Goal: Task Accomplishment & Management: Manage account settings

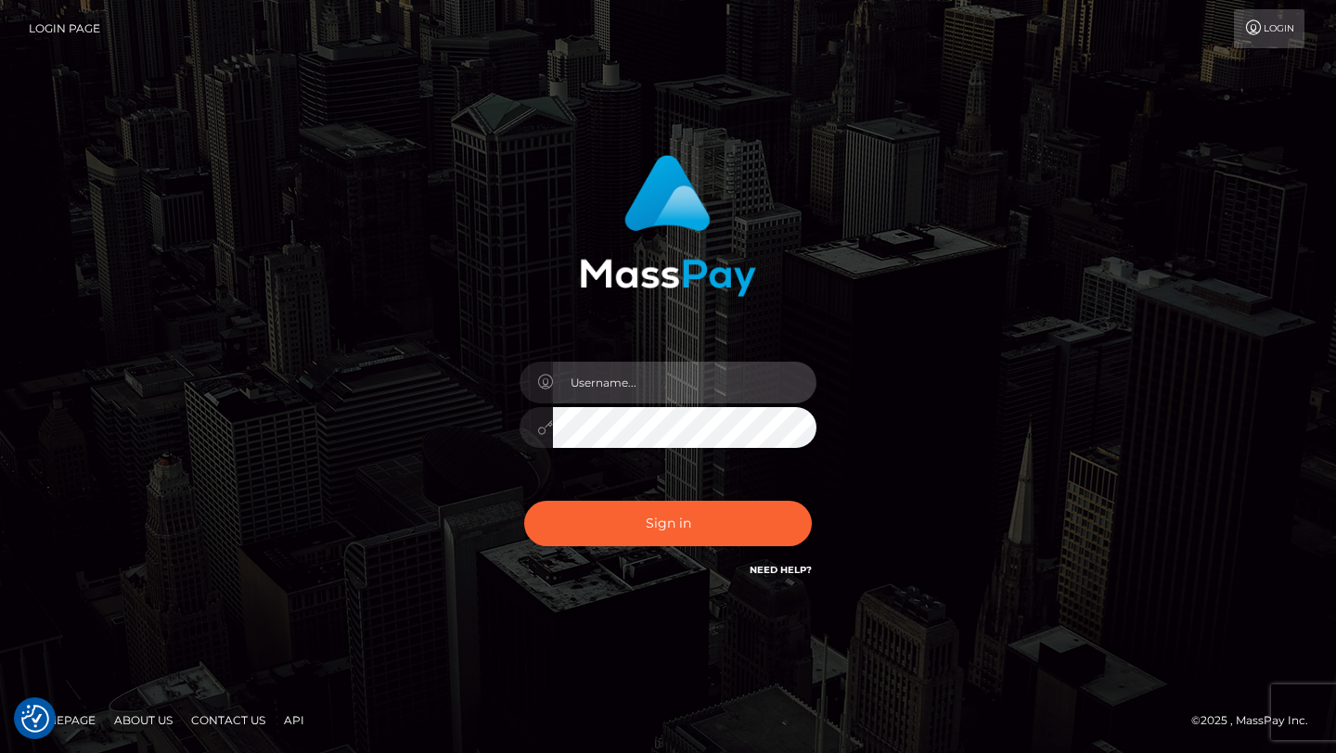
click at [666, 396] on input "text" at bounding box center [684, 383] width 263 height 42
type input "Priti"
click at [524, 501] on button "Sign in" at bounding box center [668, 523] width 288 height 45
click at [607, 391] on input "text" at bounding box center [684, 383] width 263 height 42
type input "[PERSON_NAME]"
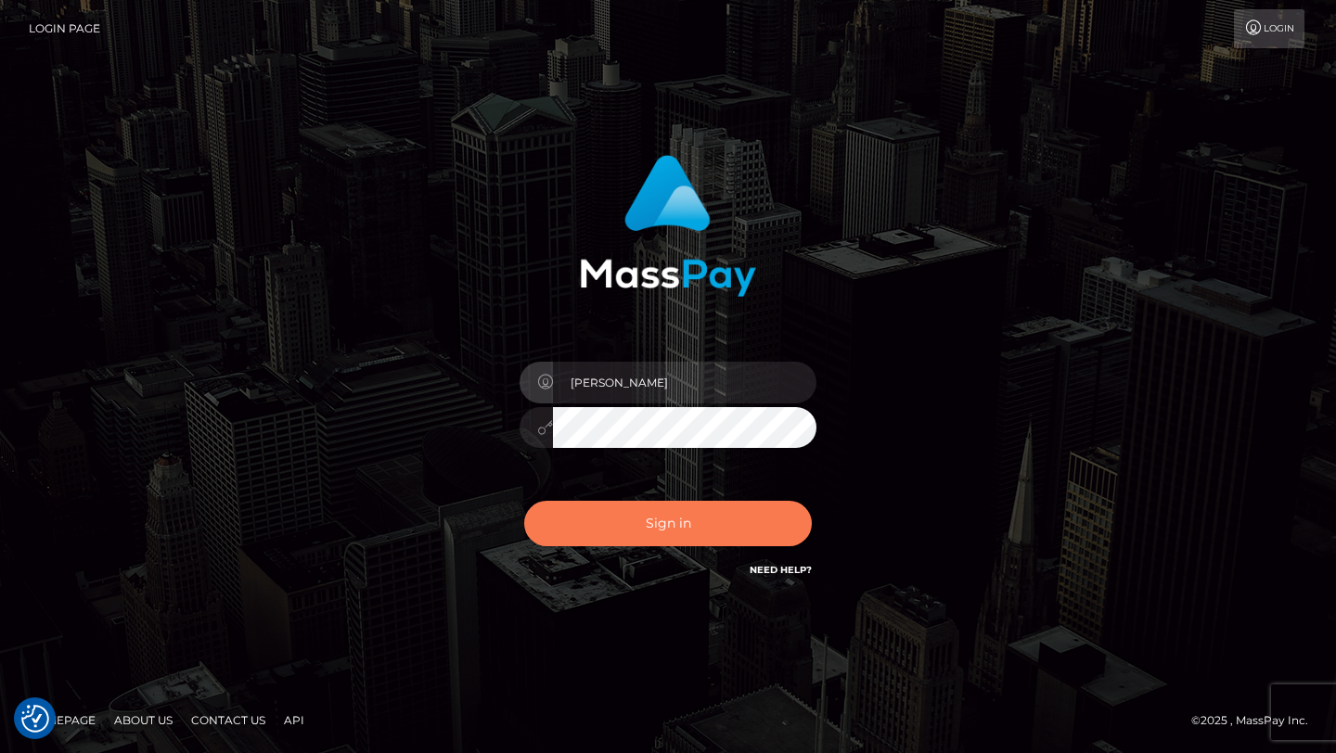
click at [664, 521] on button "Sign in" at bounding box center [668, 523] width 288 height 45
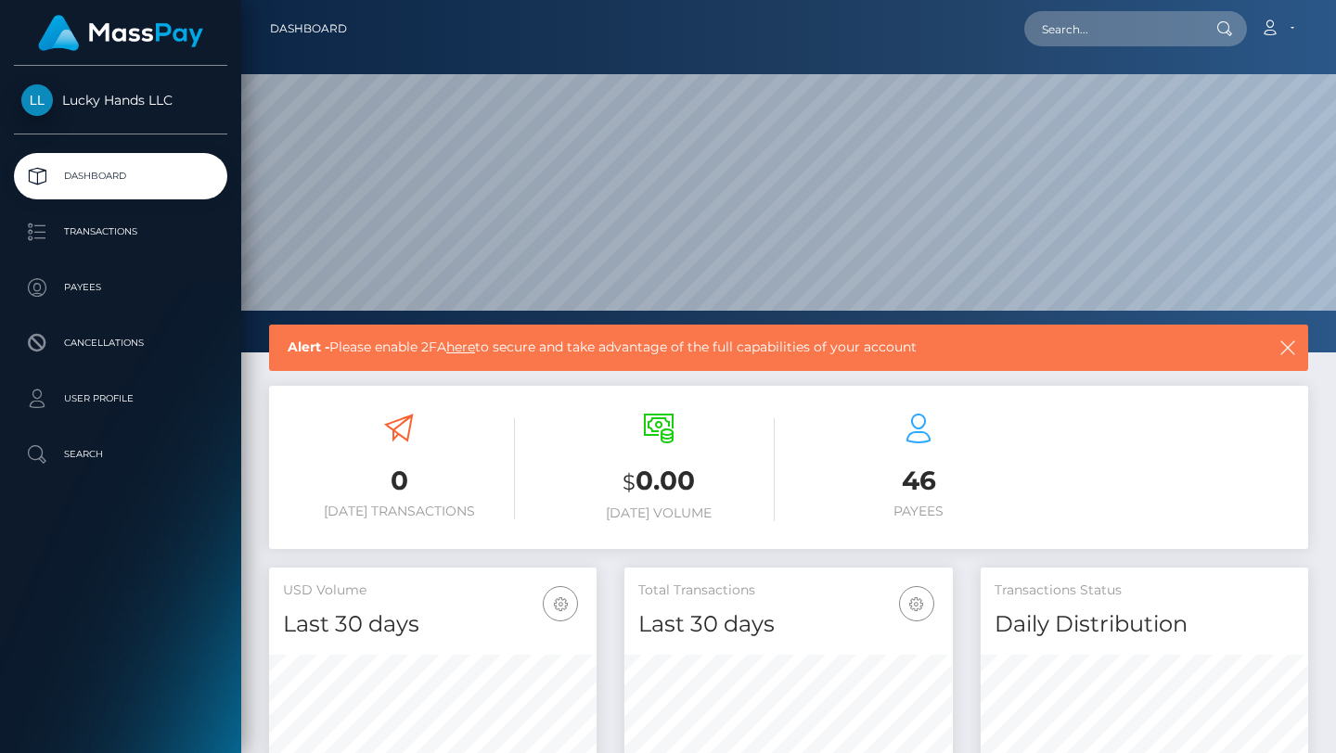
scroll to position [328, 327]
click at [129, 289] on p "Payees" at bounding box center [120, 288] width 199 height 28
